Goal: Task Accomplishment & Management: Use online tool/utility

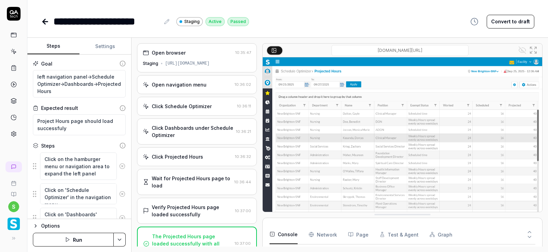
type textarea "*"
click at [44, 20] on icon at bounding box center [44, 21] width 2 height 5
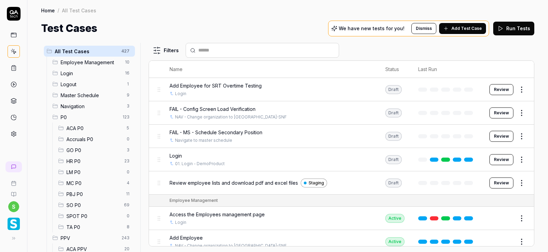
click at [224, 46] on div at bounding box center [263, 50] width 154 height 15
click at [224, 47] on input "text" at bounding box center [266, 50] width 136 height 7
click at [224, 50] on input "text" at bounding box center [266, 50] width 136 height 7
click at [225, 49] on input "text" at bounding box center [266, 50] width 136 height 7
paste input "**********"
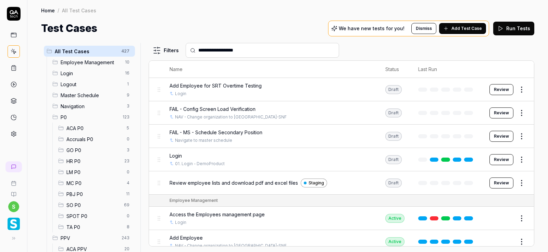
click at [215, 49] on input "**********" at bounding box center [266, 50] width 136 height 7
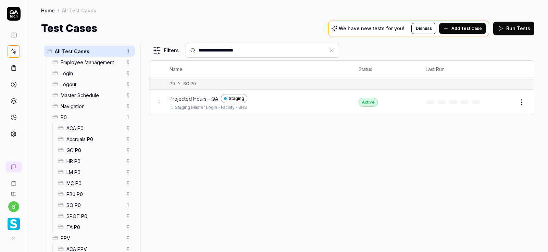
type input "**********"
click at [525, 101] on html "**********" at bounding box center [274, 126] width 548 height 252
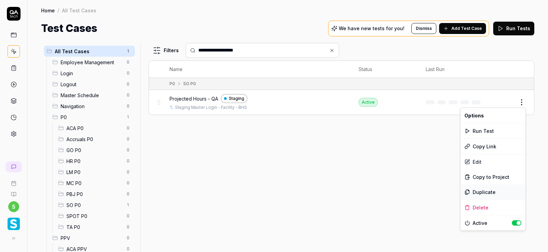
click at [490, 192] on div "Duplicate" at bounding box center [493, 191] width 65 height 15
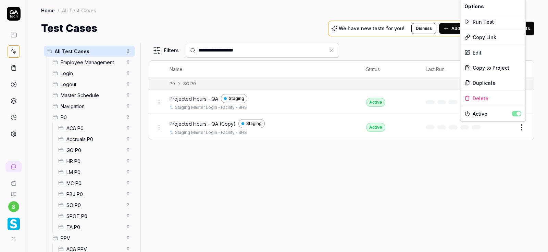
click at [525, 129] on html "**********" at bounding box center [274, 126] width 548 height 252
click at [477, 55] on div "Edit" at bounding box center [493, 52] width 65 height 15
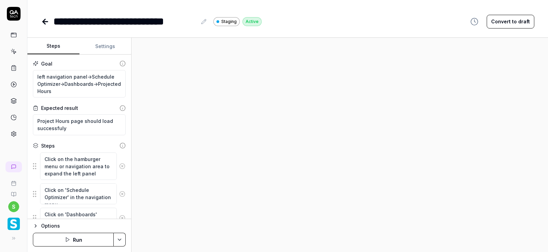
type textarea "*"
click at [205, 21] on icon at bounding box center [203, 21] width 5 height 5
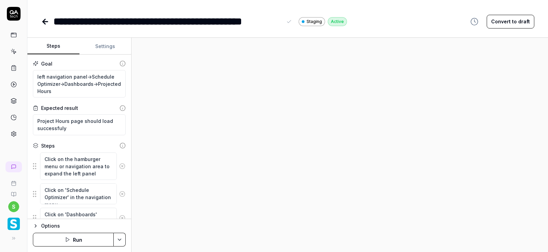
click at [111, 42] on button "Settings" at bounding box center [106, 46] width 52 height 16
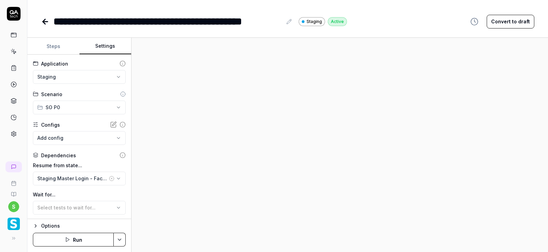
click at [55, 47] on button "Steps" at bounding box center [53, 46] width 52 height 16
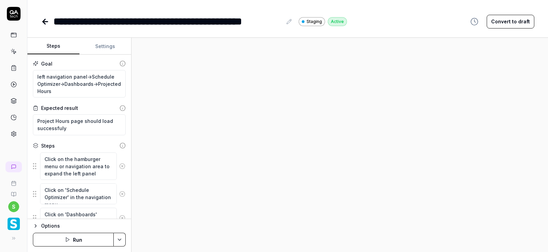
scroll to position [55, 0]
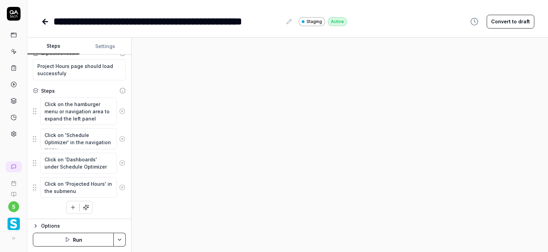
click at [82, 239] on button "Run" at bounding box center [73, 239] width 81 height 14
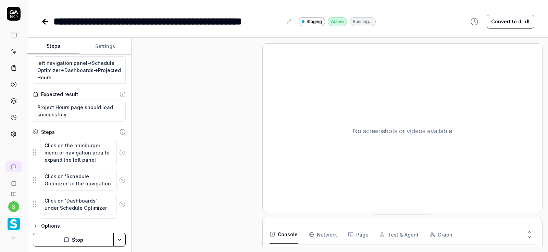
scroll to position [0, 0]
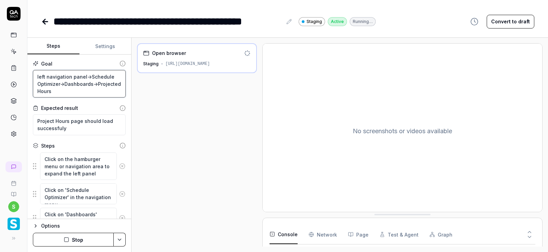
click at [71, 94] on textarea "left navigation panel->Schedule Optimizer->Dashboards->Projected Hours" at bounding box center [79, 84] width 93 height 28
type textarea "*"
type textarea "left navigation panel->Schedule Optimizer->Dashboards->Projected Hours-"
type textarea "*"
type textarea "left navigation panel->Schedule Optimizer->Dashboards->Projected Hours->"
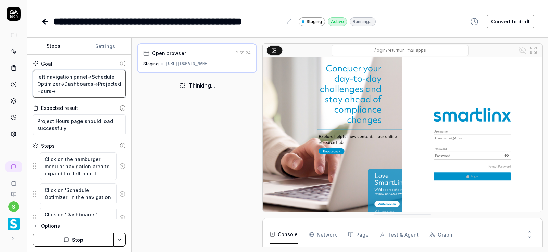
type textarea "*"
type textarea "left navigation panel->Schedule Optimizer->Dashboards->Projected Hours->A"
type textarea "*"
type textarea "left navigation panel->Schedule Optimizer->Dashboards->Projected Hours->Ac"
type textarea "*"
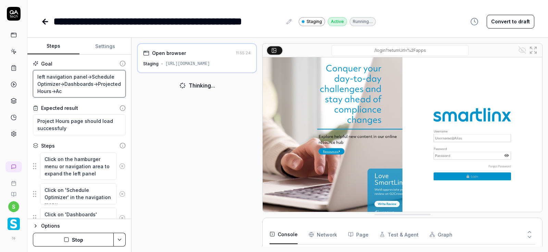
type textarea "left navigation panel->Schedule Optimizer->Dashboards->Projected Hours->Act"
type textarea "*"
type textarea "left navigation panel->Schedule Optimizer->Dashboards->Projected Hours->Acti"
type textarea "*"
type textarea "left navigation panel->Schedule Optimizer->Dashboards->Projected Hours->Actio"
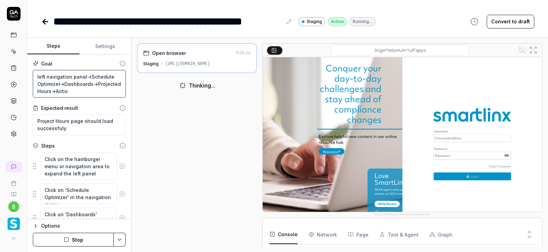
type textarea "*"
type textarea "left navigation panel->Schedule Optimizer->Dashboards->Projected Hours->Action"
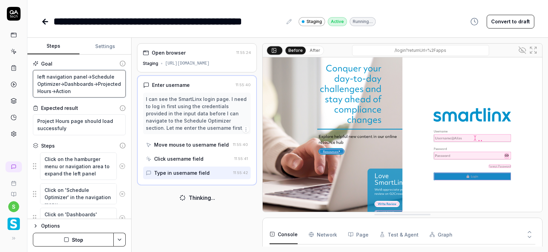
type textarea "*"
type textarea "left navigation panel->Schedule Optimizer->Dashboards->Projected Hours->Actions"
type textarea "*"
type textarea "left navigation panel->Schedule Optimizer->Dashboards->Projected Hours->Actions-"
type textarea "*"
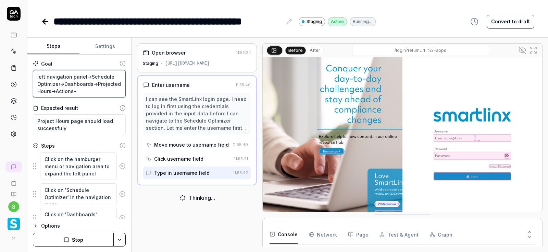
type textarea "left navigation panel->Schedule Optimizer->Dashboards->Projected Hours->Actions…"
type textarea "*"
type textarea "left navigation panel->Schedule Optimizer->Dashboards->Projected Hours->Actions…"
type textarea "*"
type textarea "left navigation panel->Schedule Optimizer->Dashboards->Projected Hours->Actions…"
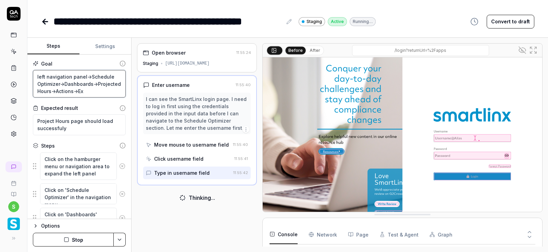
type textarea "*"
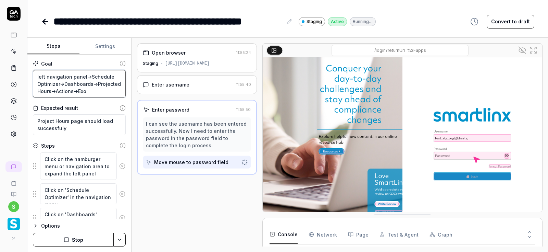
type textarea "left navigation panel->Schedule Optimizer->Dashboards->Projected Hours->Actions…"
click at [78, 239] on button "Stop" at bounding box center [73, 239] width 81 height 14
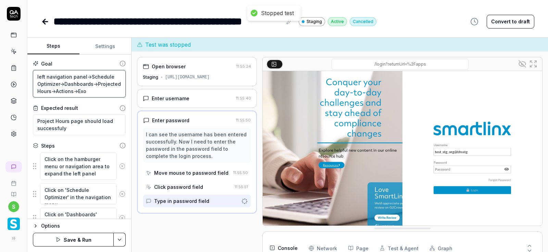
click at [97, 91] on textarea "left navigation panel->Schedule Optimizer->Dashboards->Projected Hours->Actions…" at bounding box center [79, 84] width 93 height 28
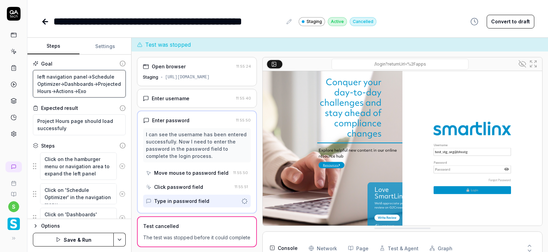
type textarea "*"
type textarea "left navigation panel->Schedule Optimizer->Dashboards->Projected Hours->Actions…"
type textarea "*"
type textarea "left navigation panel->Schedule Optimizer->Dashboards->Projected Hours->Actions…"
type textarea "*"
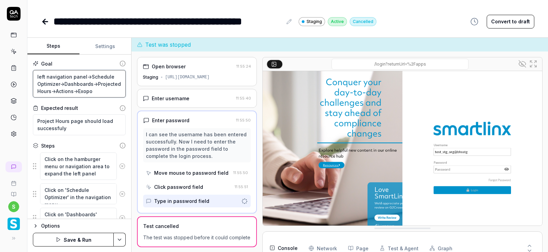
type textarea "left navigation panel->Schedule Optimizer->Dashboards->Projected Hours->Actions…"
type textarea "*"
type textarea "left navigation panel->Schedule Optimizer->Dashboards->Projected Hours->Actions…"
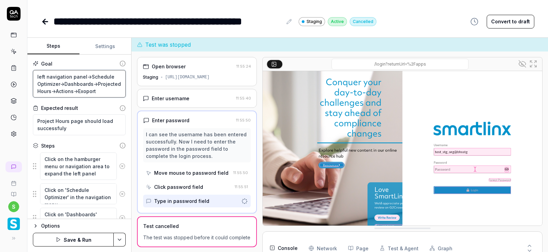
type textarea "*"
type textarea "left navigation panel->Schedule Optimizer->Dashboards->Projected Hours->Actions…"
type textarea "*"
type textarea "left navigation panel->Schedule Optimizer->Dashboards->Projected Hours->Actions…"
type textarea "*"
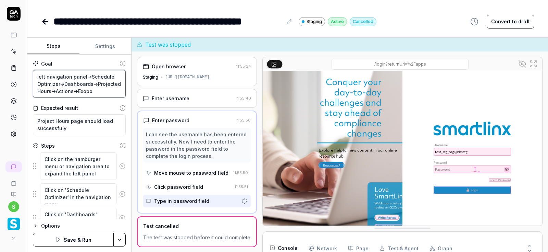
type textarea "left navigation panel->Schedule Optimizer->Dashboards->Projected Hours->Actions…"
type textarea "*"
type textarea "left navigation panel->Schedule Optimizer->Dashboards->Projected Hours->Actions…"
type textarea "*"
type textarea "left navigation panel->Schedule Optimizer->Dashboards->Projected Hours->Actions…"
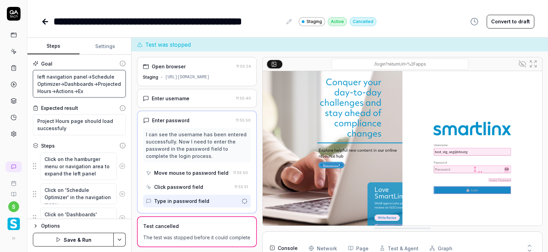
type textarea "*"
type textarea "left navigation panel->Schedule Optimizer->Dashboards->Projected Hours->Actions…"
type textarea "*"
type textarea "left navigation panel->Schedule Optimizer->Dashboards->Projected Hours->Actions…"
type textarea "*"
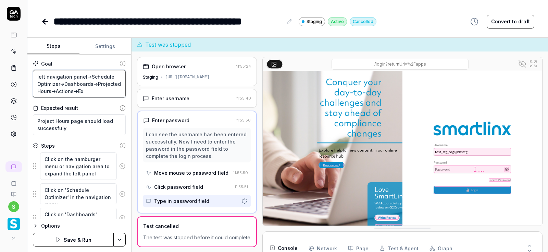
type textarea "left navigation panel->Schedule Optimizer->Dashboards->Projected Hours->Actions…"
type textarea "*"
type textarea "left navigation panel->Schedule Optimizer->Dashboards->Projected Hours->Actions…"
type textarea "*"
type textarea "left navigation panel->Schedule Optimizer->Dashboards->Projected Hours->Actions…"
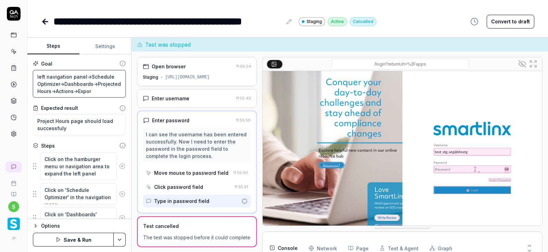
type textarea "*"
type textarea "left navigation panel->Schedule Optimizer->Dashboards->Projected Hours->Actions…"
type textarea "*"
type textarea "left navigation panel->Schedule Optimizer->Dashboards->Projected Hours->Actions…"
type textarea "*"
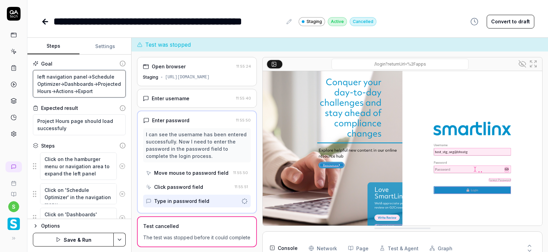
type textarea "left navigation panel->Schedule Optimizer->Dashboards->Projected Hours->Actions…"
type textarea "*"
type textarea "left navigation panel->Schedule Optimizer->Dashboards->Projected Hours->Actions…"
type textarea "*"
type textarea "left navigation panel->Schedule Optimizer->Dashboards->Projected Hours->Actions…"
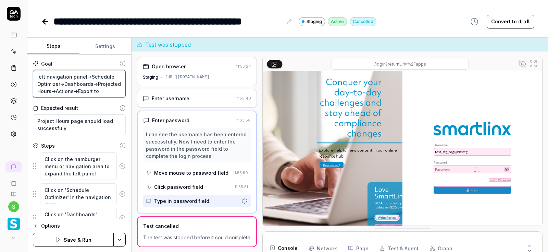
type textarea "*"
type textarea "left navigation panel->Schedule Optimizer->Dashboards->Projected Hours->Actions…"
type textarea "*"
type textarea "left navigation panel->Schedule Optimizer->Dashboards->Projected Hours->Actions…"
type textarea "*"
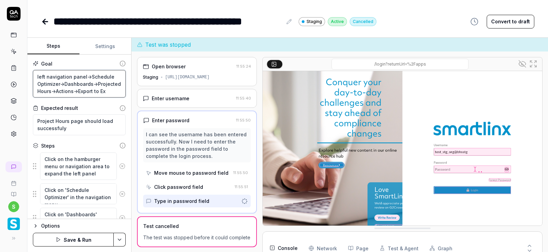
type textarea "left navigation panel->Schedule Optimizer->Dashboards->Projected Hours->Actions…"
type textarea "*"
type textarea "left navigation panel->Schedule Optimizer->Dashboards->Projected Hours->Actions…"
type textarea "*"
type textarea "left navigation panel->Schedule Optimizer->Dashboards->Projected Hours->Actions…"
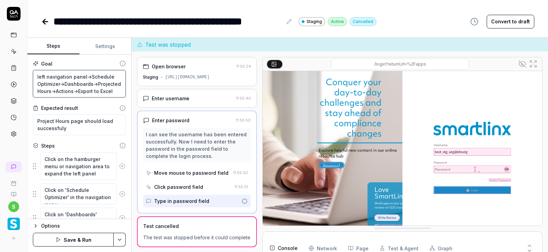
type textarea "*"
type textarea "left navigation panel->Schedule Optimizer->Dashboards->Projected Hours->Actions…"
click at [120, 243] on html "**********" at bounding box center [274, 126] width 548 height 252
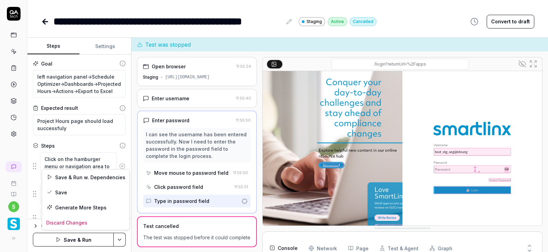
scroll to position [5, 0]
click at [63, 193] on div "Save" at bounding box center [85, 191] width 87 height 15
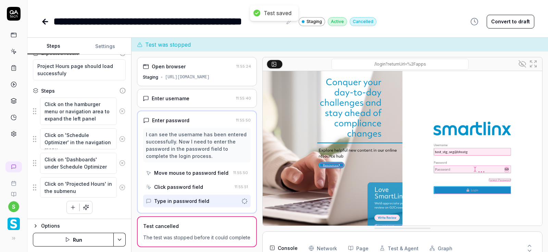
scroll to position [46, 0]
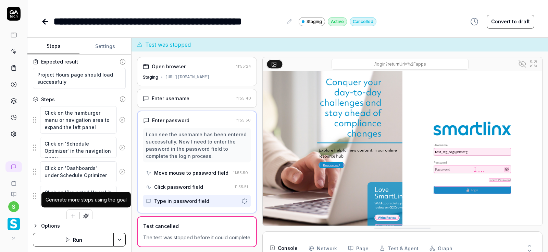
click at [87, 213] on icon "button" at bounding box center [86, 215] width 6 height 6
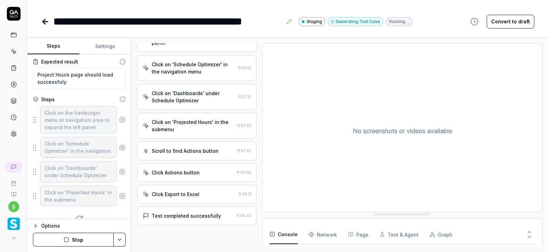
scroll to position [120, 0]
click at [104, 47] on button "Settings" at bounding box center [106, 46] width 52 height 16
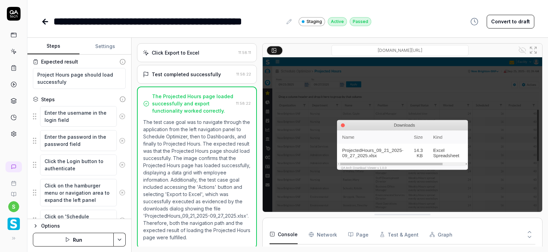
scroll to position [46, 0]
click at [50, 45] on button "Steps" at bounding box center [53, 46] width 52 height 16
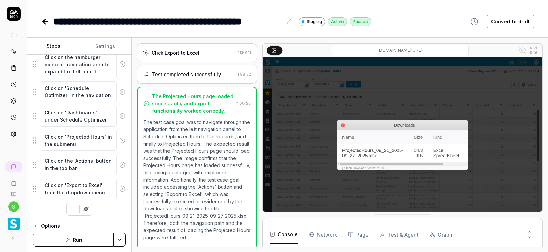
scroll to position [175, 0]
click at [73, 208] on icon "button" at bounding box center [73, 208] width 6 height 6
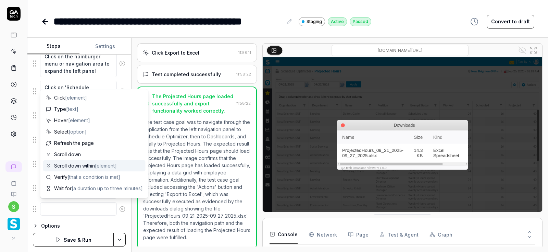
scroll to position [41, 0]
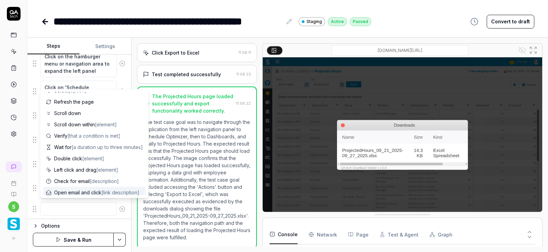
click at [69, 204] on textarea at bounding box center [78, 208] width 77 height 13
type textarea "*"
type textarea "V"
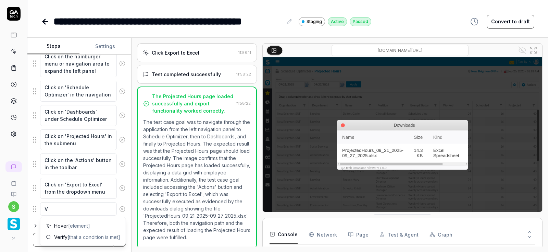
type textarea "*"
type textarea "Ve"
type textarea "*"
type textarea "Ver"
type textarea "*"
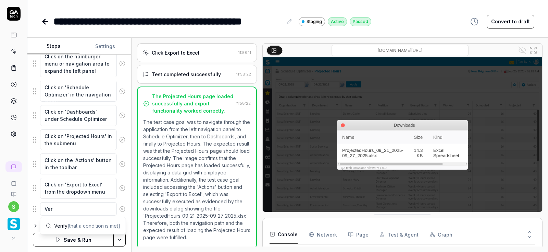
type textarea "Veri"
type textarea "*"
type textarea "Verif"
type textarea "*"
type textarea "Verify"
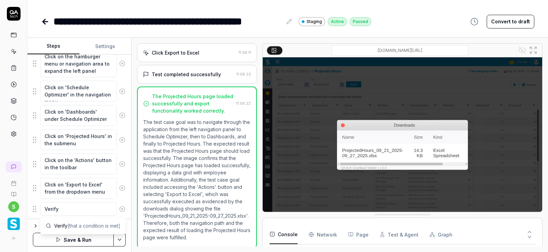
type textarea "*"
type textarea "Verif"
type textarea "*"
type textarea "Veri"
type textarea "*"
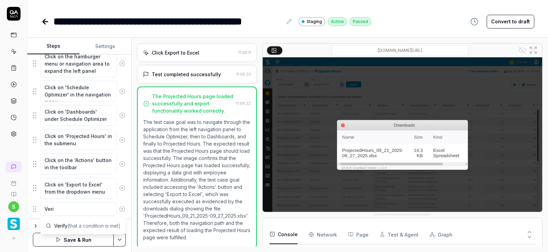
type textarea "Ver"
type textarea "*"
type textarea "Ve"
type textarea "*"
type textarea "V"
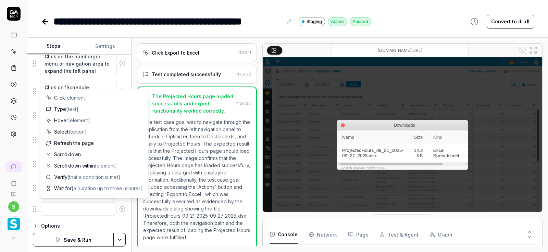
type textarea "*"
type textarea "M"
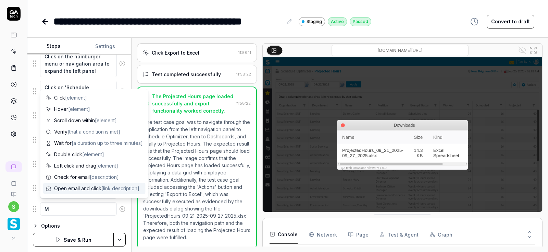
type textarea "*"
type textarea "Mo"
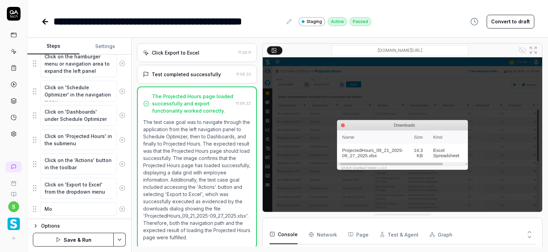
type textarea "*"
type textarea "Mov"
type textarea "*"
type textarea "Move"
type textarea "*"
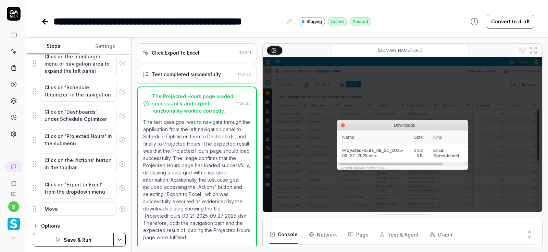
type textarea "Move"
type textarea "*"
type textarea "Move m"
type textarea "*"
type textarea "Move mo"
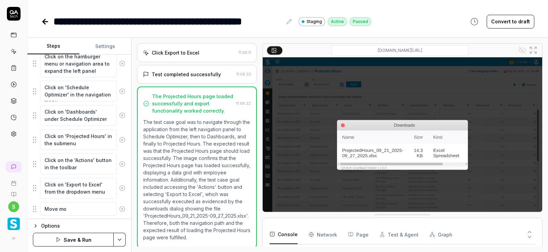
type textarea "*"
type textarea "Move mov"
type textarea "*"
type textarea "Move move"
type textarea "*"
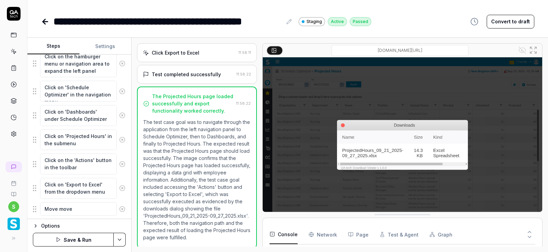
type textarea "Move move"
type textarea "*"
type textarea "Move move o"
type textarea "*"
type textarea "Move move on"
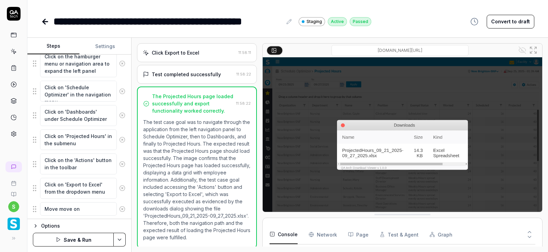
type textarea "*"
type textarea "Move move on"
type textarea "*"
type textarea "Move move on t"
type textarea "*"
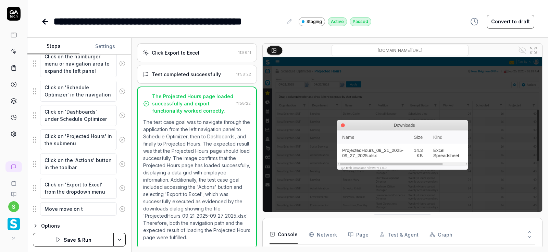
type textarea "Move move on to"
type textarea "*"
type textarea "Move move on to"
type textarea "*"
type textarea "Move move on to D"
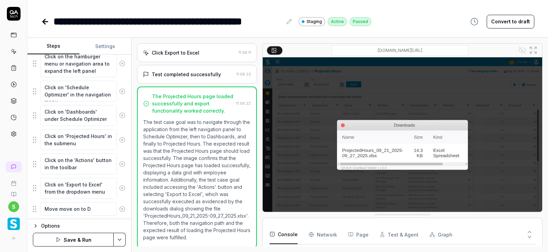
type textarea "*"
type textarea "Move move on to Do"
type textarea "*"
type textarea "Move move on to [GEOGRAPHIC_DATA]"
type textarea "*"
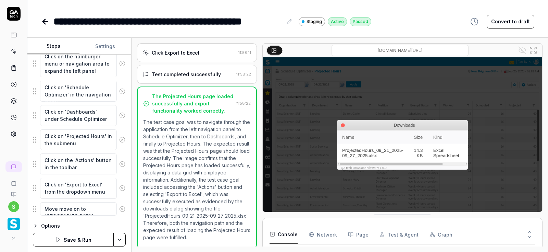
type textarea "Move move on to Down"
type textarea "*"
type textarea "Move move on to [GEOGRAPHIC_DATA]"
type textarea "*"
type textarea "Move move on to [GEOGRAPHIC_DATA]"
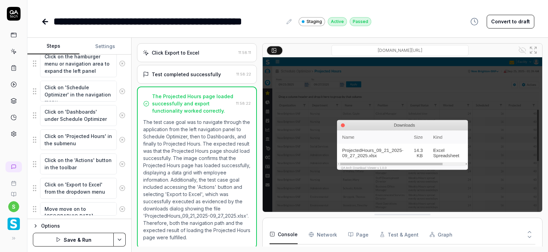
type textarea "*"
type textarea "Move move on to [GEOGRAPHIC_DATA]"
type textarea "*"
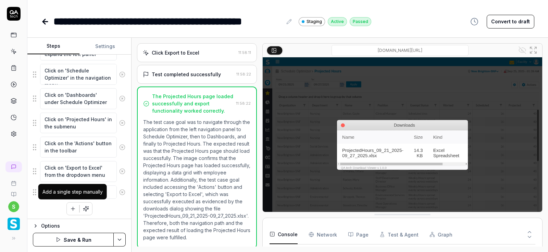
type textarea "Move move on to [GEOGRAPHIC_DATA]"
click at [70, 209] on icon "button" at bounding box center [73, 208] width 6 height 6
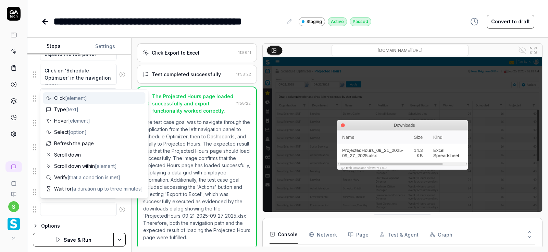
click at [66, 209] on textarea at bounding box center [78, 208] width 77 height 13
type textarea "*"
type textarea "V"
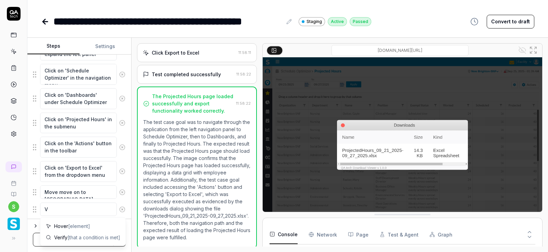
type textarea "*"
type textarea "Ve"
type textarea "*"
type textarea "Veri"
type textarea "*"
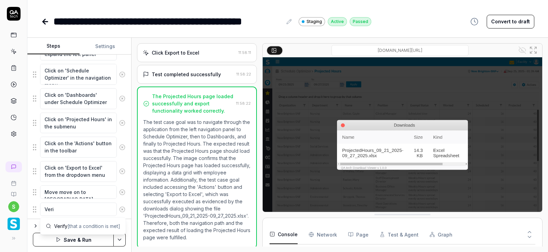
type textarea "Verif"
type textarea "*"
type textarea "Verify"
type textarea "*"
type textarea "Verify"
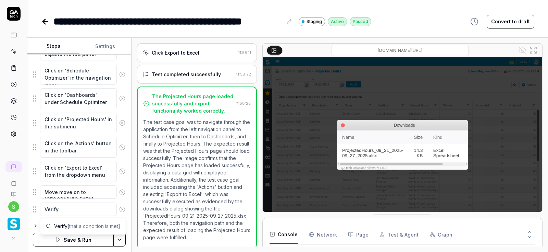
type textarea "*"
type textarea "Verify Si"
type textarea "*"
type textarea "Verify Siz"
type textarea "*"
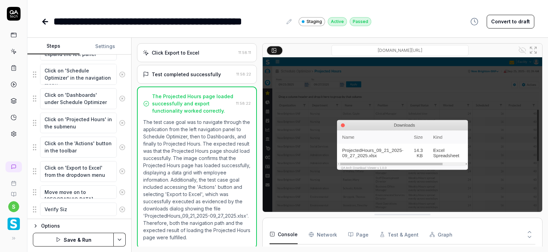
type textarea "Verify Size"
type textarea "*"
type textarea "Verify Size"
type textarea "*"
type textarea "Verify Size i"
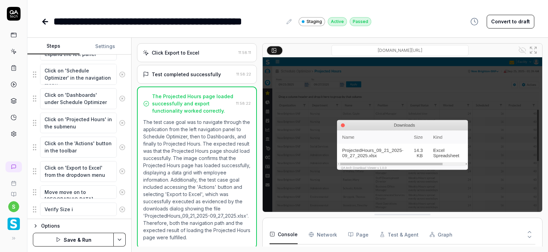
type textarea "*"
type textarea "Verify Size is"
type textarea "*"
type textarea "Verify Size is"
type textarea "*"
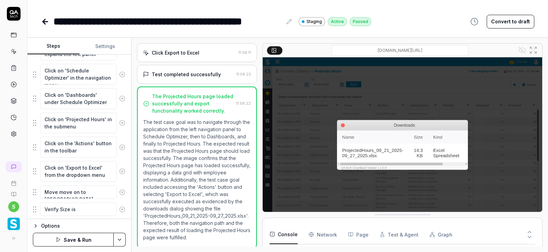
type textarea "Verify Size is n"
type textarea "*"
type textarea "Verify Size is no"
type textarea "*"
type textarea "Verify Size is not"
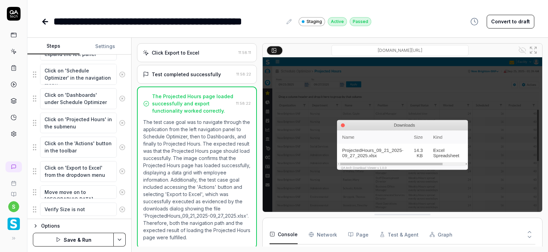
type textarea "*"
type textarea "Verify Size is not"
type textarea "*"
type textarea "Verify Size is not Z"
type textarea "*"
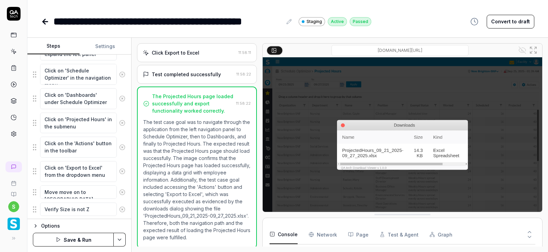
type textarea "Verify Size is not Ze"
type textarea "*"
type textarea "Verify Size is not Zer"
type textarea "*"
type textarea "Verify Size is not Zero"
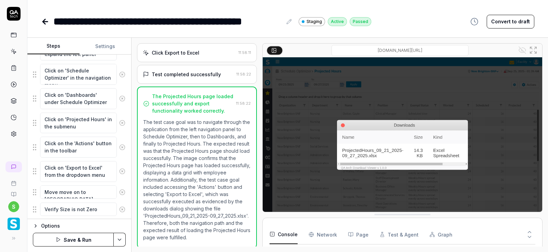
type textarea "*"
type textarea "Verify Size is not Zero"
type textarea "*"
type textarea "Verify Size is not Zero"
type textarea "*"
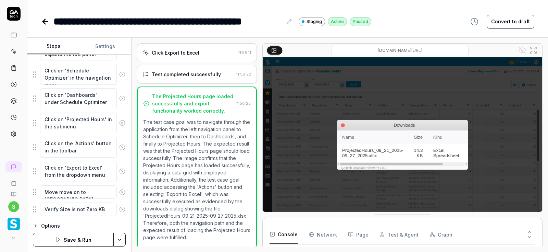
scroll to position [209, 0]
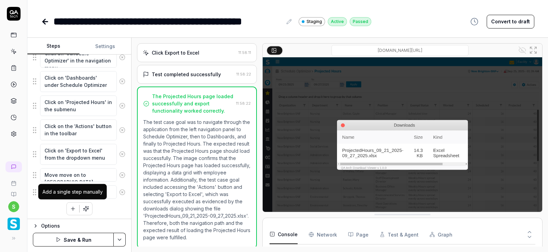
click at [72, 210] on button "button" at bounding box center [73, 208] width 12 height 12
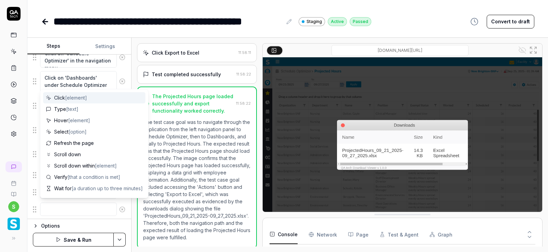
click at [63, 209] on textarea at bounding box center [78, 208] width 77 height 13
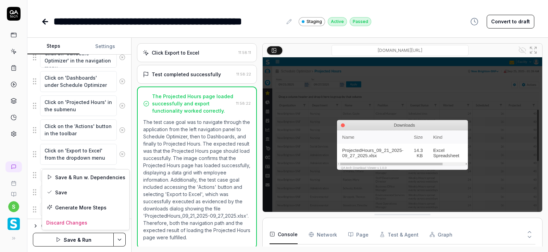
click at [123, 241] on html "**********" at bounding box center [274, 126] width 548 height 252
click at [61, 190] on div "Save" at bounding box center [85, 191] width 87 height 15
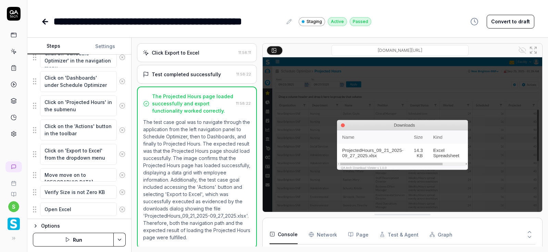
click at [74, 238] on button "Run" at bounding box center [73, 239] width 81 height 14
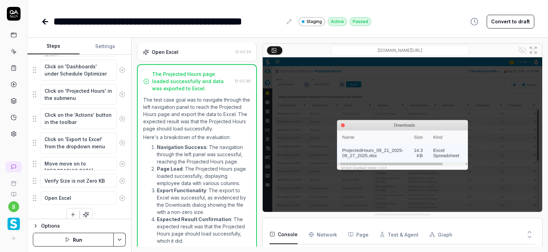
scroll to position [226, 0]
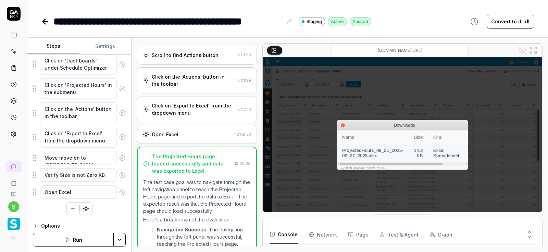
click at [175, 133] on div "Open Excel" at bounding box center [165, 134] width 27 height 7
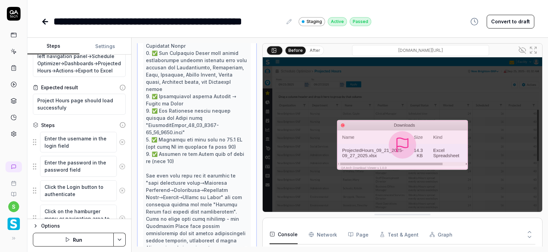
scroll to position [0, 0]
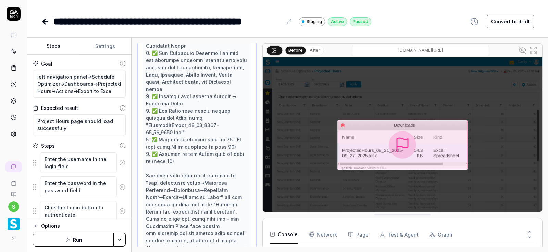
click at [43, 22] on icon at bounding box center [45, 22] width 5 height 0
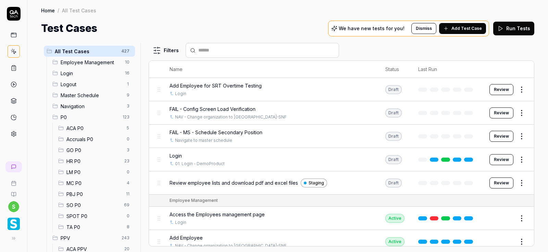
click at [223, 50] on input "text" at bounding box center [266, 50] width 136 height 7
click at [219, 49] on input "**********" at bounding box center [266, 50] width 136 height 7
click at [308, 51] on input "**********" at bounding box center [266, 50] width 136 height 7
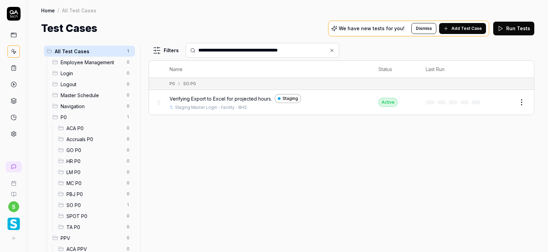
click at [524, 101] on html "**********" at bounding box center [274, 126] width 548 height 252
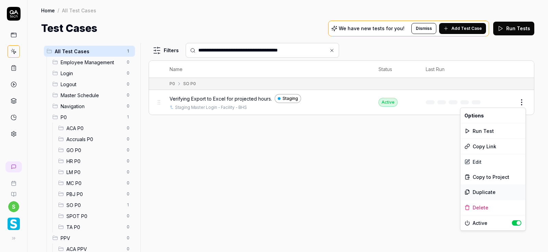
click at [487, 192] on div "Duplicate" at bounding box center [493, 191] width 65 height 15
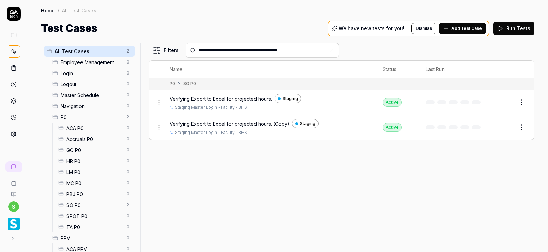
click at [503, 126] on button "Edit" at bounding box center [505, 127] width 16 height 11
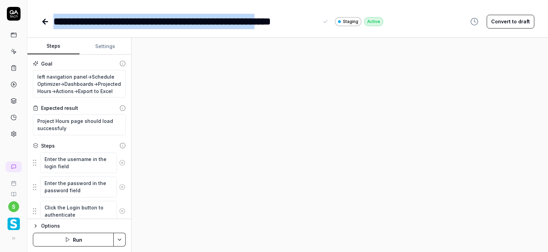
click at [295, 20] on div "**********" at bounding box center [185, 21] width 265 height 15
click at [306, 24] on div "**********" at bounding box center [185, 21] width 265 height 15
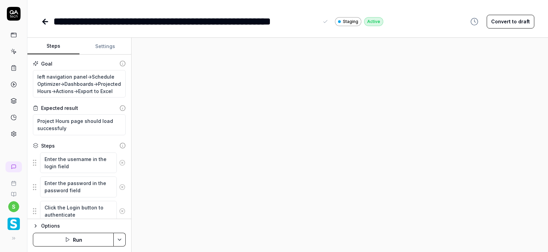
click at [318, 24] on div "**********" at bounding box center [185, 21] width 265 height 15
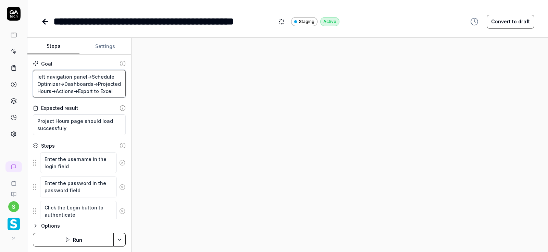
click at [108, 90] on textarea "left navigation panel->Schedule Optimizer->Dashboards->Projected Hours->Actions…" at bounding box center [79, 84] width 93 height 28
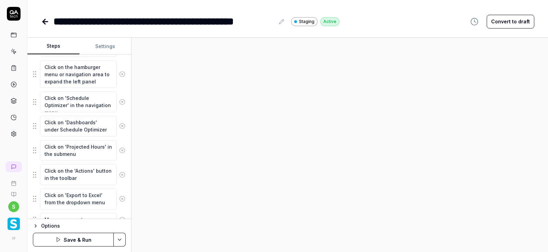
scroll to position [206, 0]
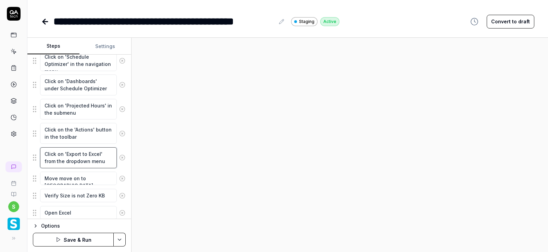
click at [100, 154] on textarea "Click on 'Export to Excel' from the dropdown menu" at bounding box center [78, 157] width 77 height 21
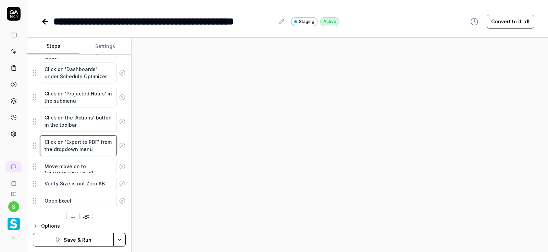
scroll to position [226, 0]
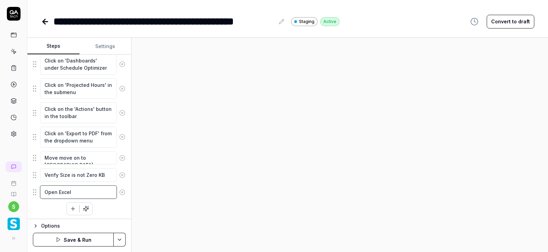
click at [83, 192] on textarea "Open Excel" at bounding box center [78, 191] width 77 height 13
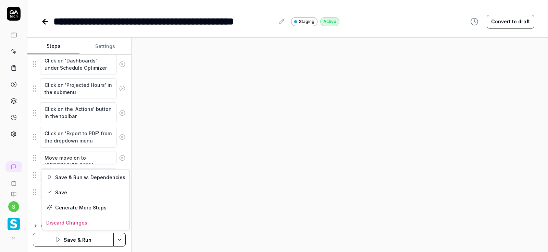
click at [121, 239] on html "**********" at bounding box center [274, 126] width 548 height 252
click at [59, 189] on div "Save" at bounding box center [85, 191] width 87 height 15
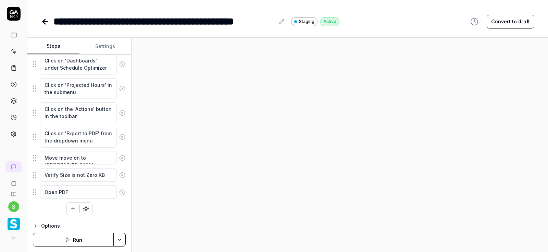
click at [73, 242] on button "Run" at bounding box center [73, 239] width 81 height 14
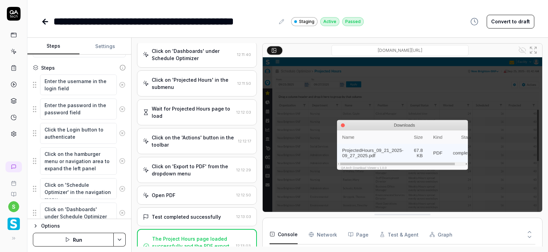
scroll to position [226, 0]
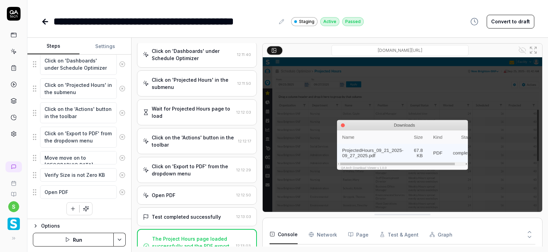
click at [44, 22] on icon at bounding box center [45, 22] width 5 height 0
